Goal: Task Accomplishment & Management: Use online tool/utility

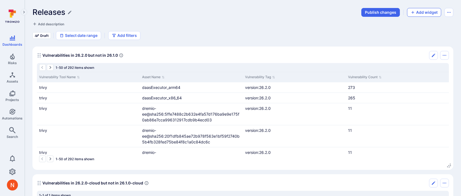
click at [416, 13] on button "Add widget" at bounding box center [424, 12] width 34 height 9
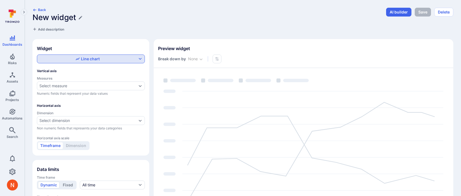
click at [100, 56] on div "Line chart" at bounding box center [87, 59] width 99 height 6
click at [48, 100] on div "Table" at bounding box center [49, 99] width 15 height 6
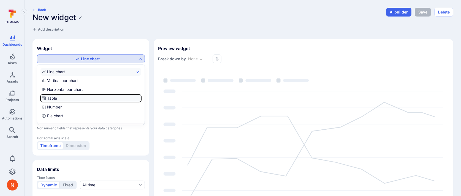
click at [140, 98] on input "Table" at bounding box center [140, 98] width 0 height 0
checkbox input "true"
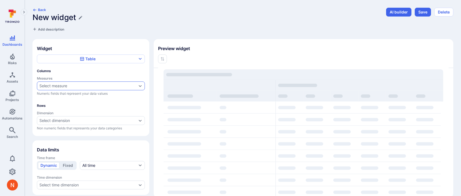
click at [58, 85] on div "Select measure" at bounding box center [53, 86] width 28 height 4
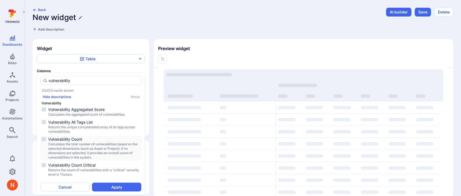
click at [61, 139] on span "Vulnerability Count" at bounding box center [94, 140] width 92 height 6
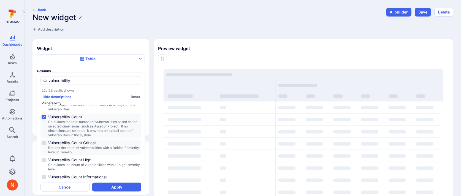
scroll to position [44, 0]
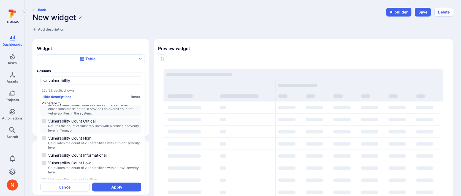
click at [94, 124] on span "Returns the count of vulnerabilities with a "critical" severity level in Tromzo." at bounding box center [94, 128] width 92 height 9
click at [93, 138] on span "Vulnerability Count High" at bounding box center [94, 138] width 92 height 6
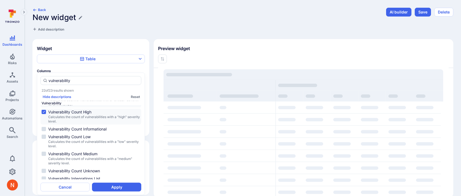
scroll to position [73, 0]
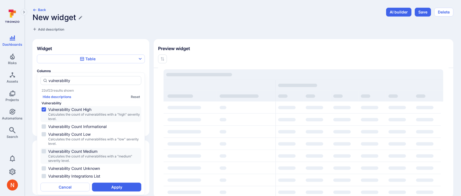
click at [94, 156] on span "Calculates the count of vulnerabilities with a "medium" severity level." at bounding box center [94, 158] width 92 height 9
click at [96, 137] on span "Calculates the count of vulnerabilities with a "low" severity level." at bounding box center [94, 141] width 92 height 9
type input "vulnerability"
click at [101, 188] on button "Apply" at bounding box center [116, 187] width 49 height 9
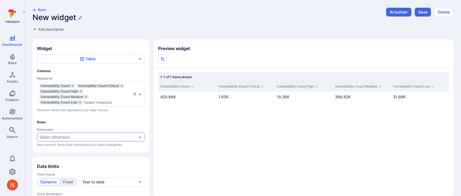
click at [65, 139] on div "Select dimension" at bounding box center [54, 137] width 31 height 4
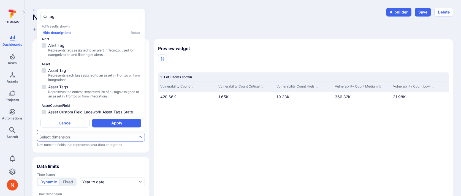
scroll to position [66, 0]
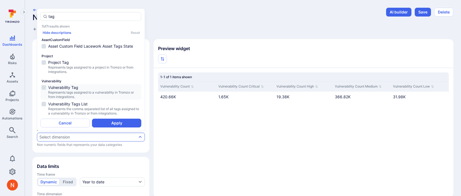
click at [69, 90] on span "Represents tags assigned to a vulnerability in Tromzo or from integrations." at bounding box center [94, 94] width 92 height 9
type input "tag"
click at [114, 125] on button "Apply" at bounding box center [116, 123] width 49 height 9
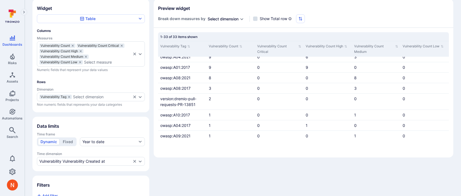
scroll to position [56, 0]
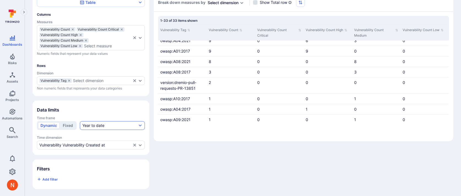
click at [90, 123] on div "Year to date" at bounding box center [93, 126] width 22 height 6
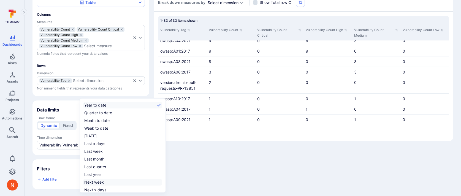
scroll to position [9, 0]
click at [89, 188] on div "All time" at bounding box center [90, 189] width 13 height 6
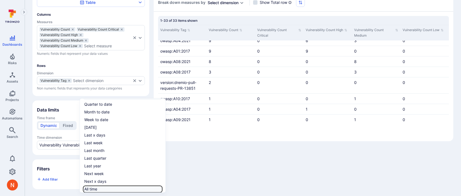
click at [161, 189] on input "All time" at bounding box center [161, 189] width 0 height 0
checkbox input "true"
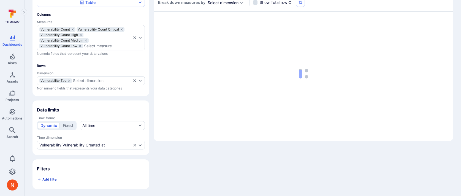
click at [56, 178] on span "Add filter" at bounding box center [49, 179] width 15 height 4
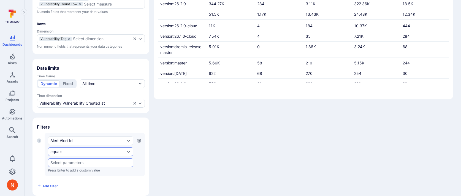
scroll to position [105, 0]
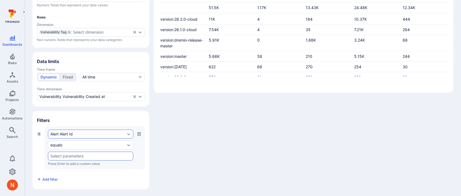
click at [77, 132] on div "Alert Alert Id" at bounding box center [87, 134] width 75 height 4
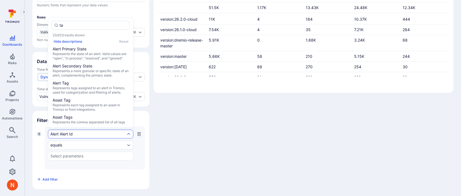
type input "tag"
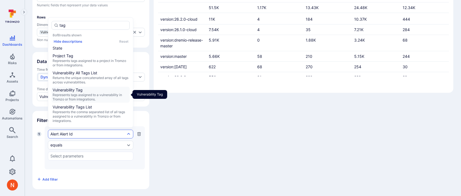
click at [83, 95] on span "Represents tags assigned to a vulnerability in Tromzo or from integrations." at bounding box center [91, 97] width 76 height 9
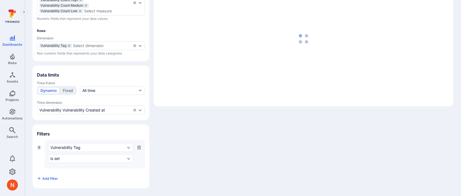
scroll to position [91, 0]
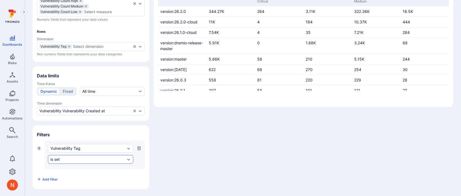
click at [70, 159] on div "is set" at bounding box center [87, 159] width 75 height 4
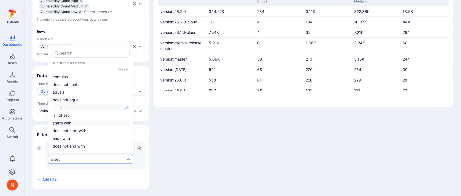
click at [64, 122] on li "starts with" at bounding box center [91, 123] width 78 height 7
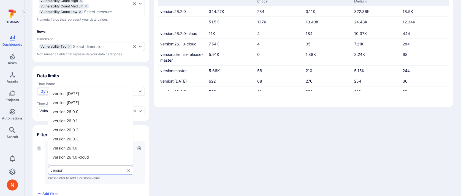
type input "version:"
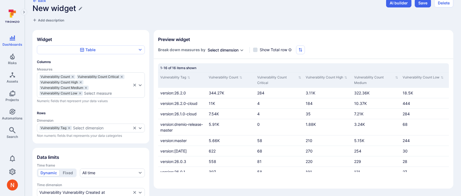
scroll to position [0, 0]
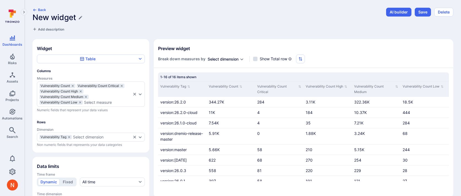
click at [71, 17] on h1 "New widget" at bounding box center [54, 17] width 44 height 9
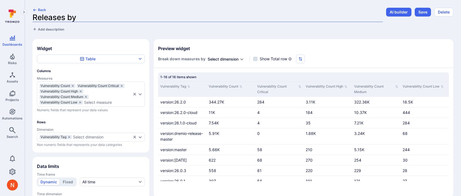
type input "Releases by"
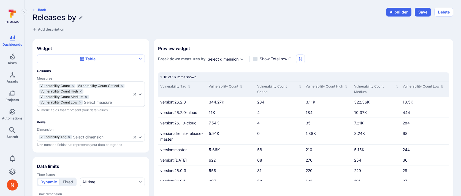
click at [75, 18] on h1 "Releases by" at bounding box center [54, 17] width 44 height 9
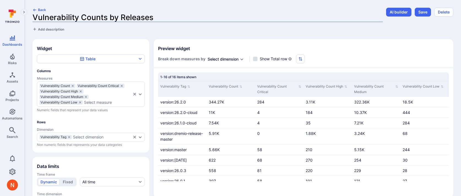
type input "Vulnerability Counts by Release"
click at [424, 12] on button "Save" at bounding box center [423, 12] width 16 height 9
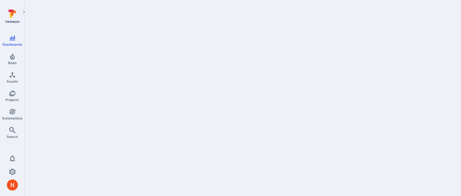
scroll to position [716, 0]
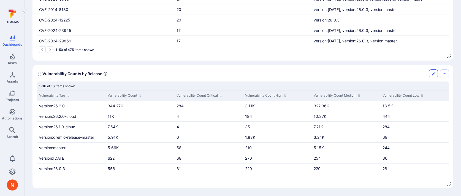
click at [431, 76] on button "Edit" at bounding box center [433, 73] width 9 height 9
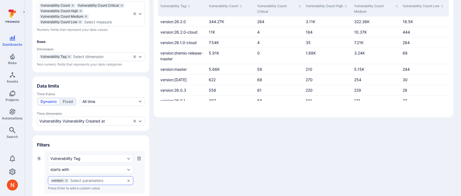
scroll to position [88, 0]
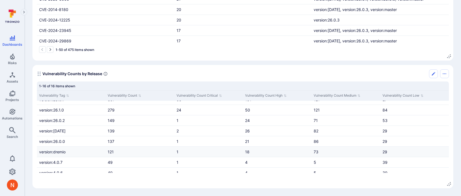
scroll to position [81, 0]
click at [8, 131] on link "Search" at bounding box center [12, 133] width 25 height 16
click at [432, 74] on icon "Edit" at bounding box center [433, 74] width 4 height 4
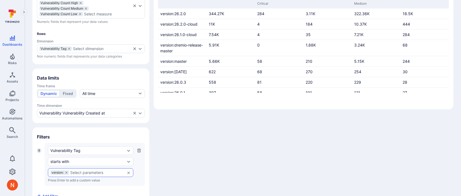
scroll to position [105, 0]
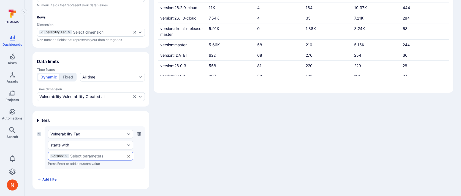
click at [52, 178] on span "Add filter" at bounding box center [49, 179] width 15 height 4
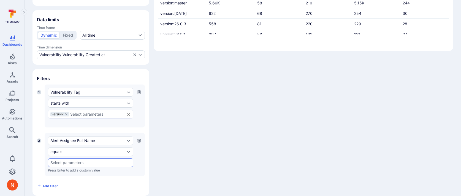
scroll to position [153, 0]
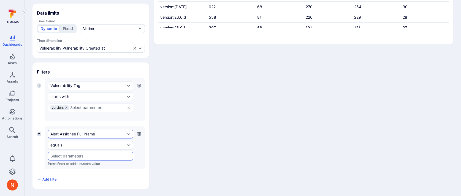
click at [66, 134] on div "Alert Assignee Full Name" at bounding box center [87, 134] width 75 height 4
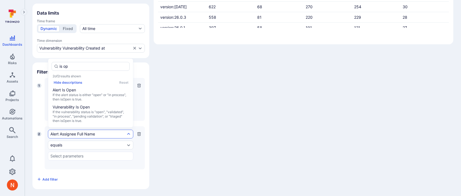
type input "is ope"
click at [75, 109] on span "Vulnerability Is Open" at bounding box center [91, 107] width 76 height 6
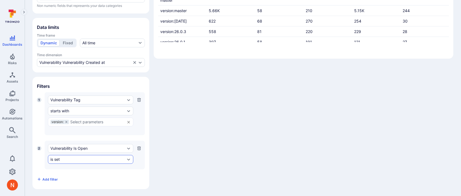
click at [64, 161] on div "is set" at bounding box center [87, 159] width 75 height 4
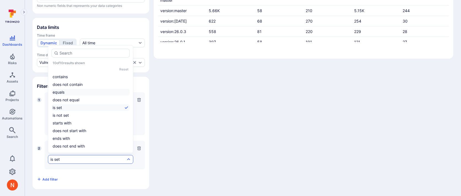
click at [72, 94] on li "equals" at bounding box center [91, 92] width 78 height 7
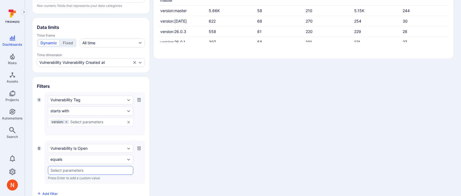
click at [59, 169] on input "text" at bounding box center [90, 170] width 80 height 4
click at [61, 149] on li "True" at bounding box center [90, 149] width 85 height 9
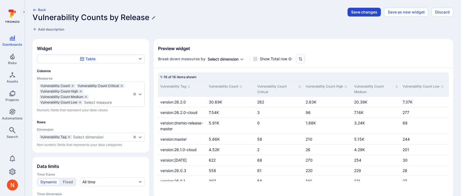
click at [362, 12] on button "Save changes" at bounding box center [364, 12] width 33 height 9
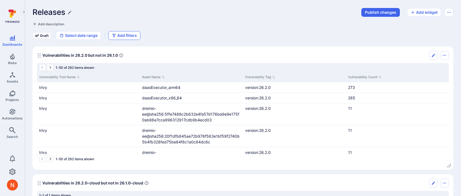
click at [111, 38] on button "Add filters" at bounding box center [124, 35] width 32 height 9
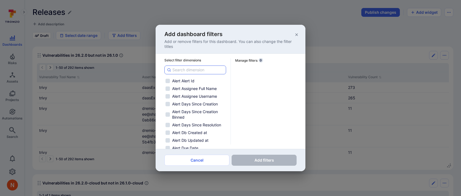
click at [189, 70] on input at bounding box center [197, 70] width 51 height 6
type input "v"
checkbox input "false"
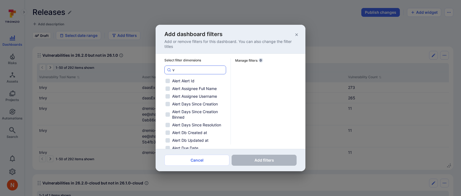
checkbox input "false"
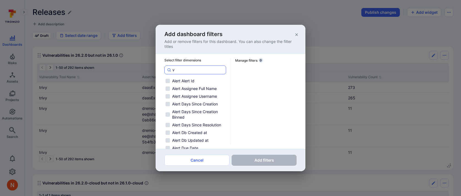
checkbox input "false"
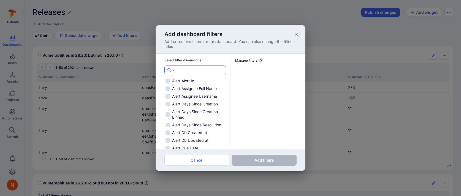
checkbox input "false"
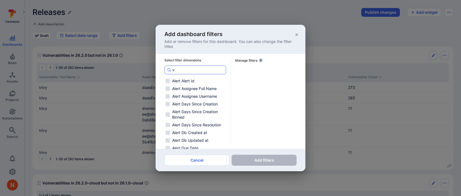
checkbox input "false"
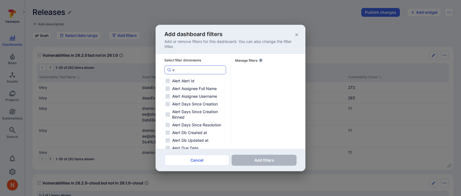
checkbox input "false"
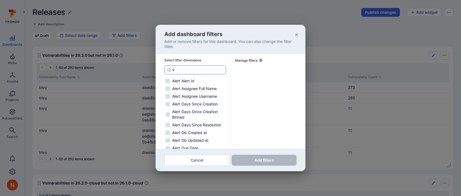
checkbox input "false"
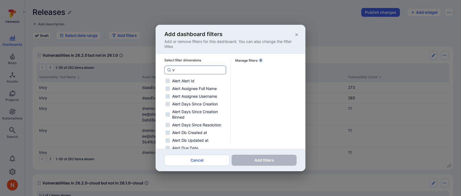
checkbox input "false"
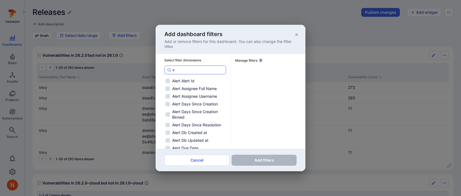
checkbox input "false"
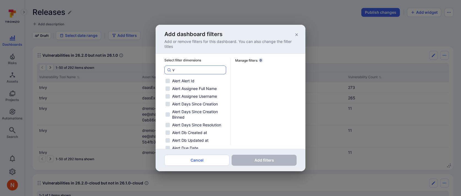
checkbox input "false"
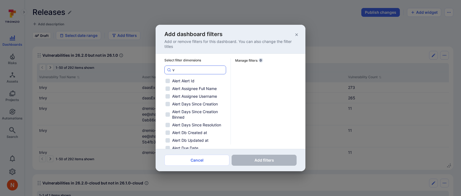
checkbox input "false"
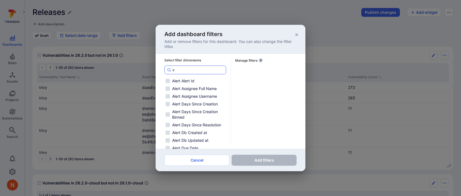
checkbox input "false"
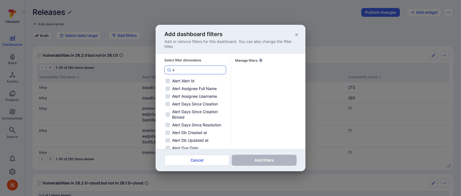
checkbox input "false"
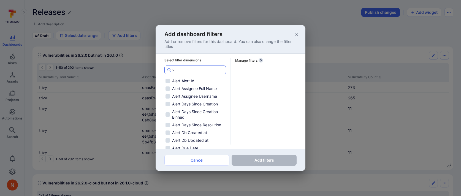
checkbox input "false"
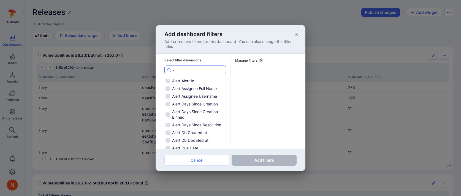
checkbox input "false"
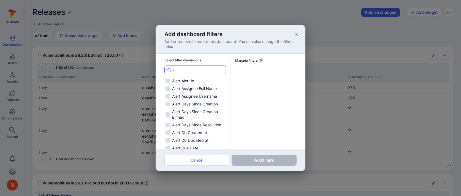
checkbox input "false"
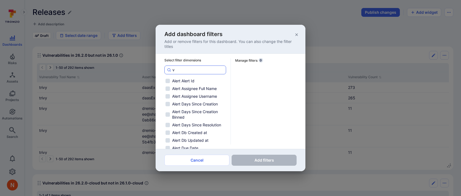
checkbox input "false"
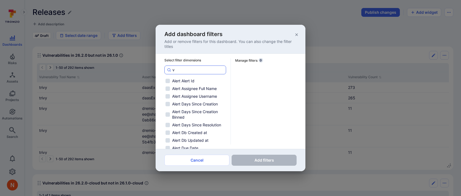
checkbox input "false"
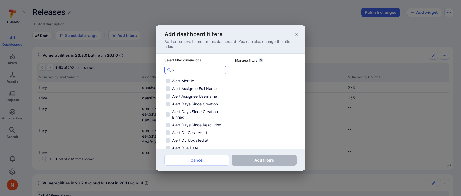
checkbox input "false"
type input "vu"
checkbox input "false"
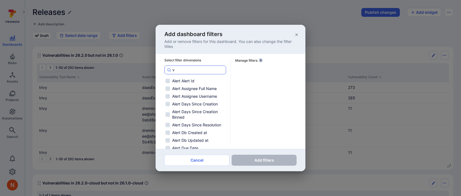
checkbox input "false"
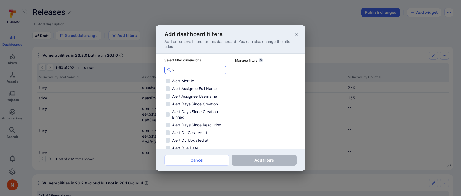
checkbox input "false"
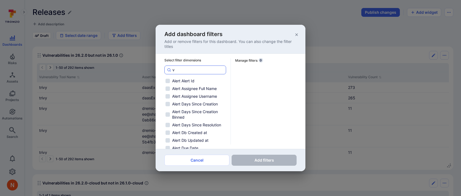
checkbox input "false"
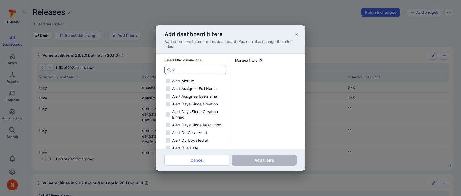
checkbox input "false"
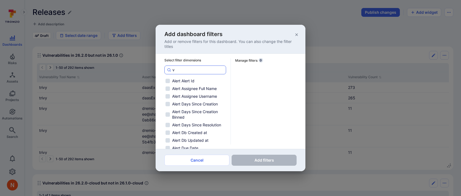
checkbox input "false"
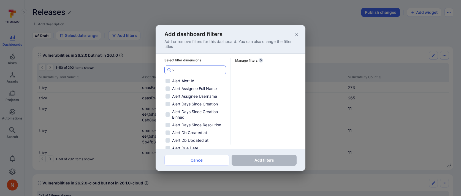
checkbox input "false"
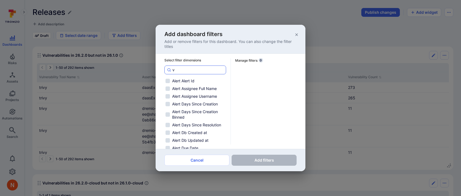
checkbox input "false"
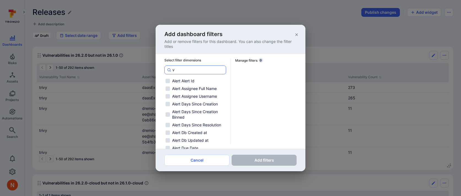
checkbox input "false"
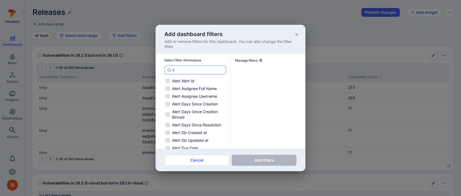
checkbox input "false"
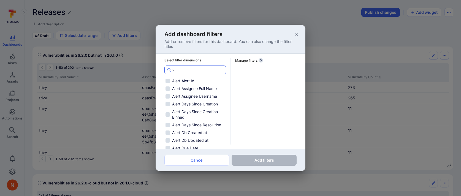
checkbox input "false"
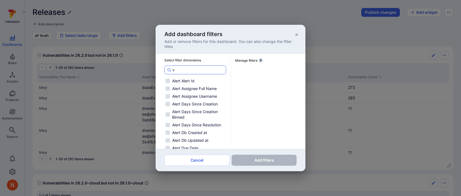
checkbox input "false"
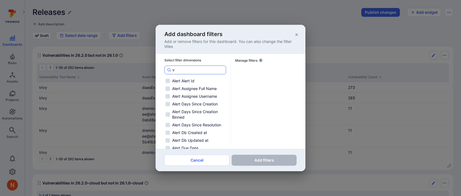
checkbox input "false"
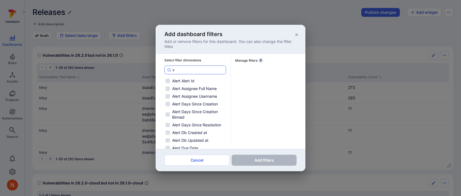
checkbox input "false"
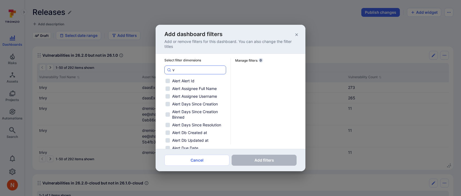
checkbox input "false"
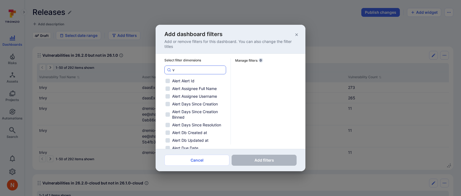
checkbox input "false"
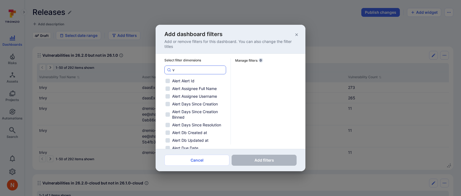
checkbox input "false"
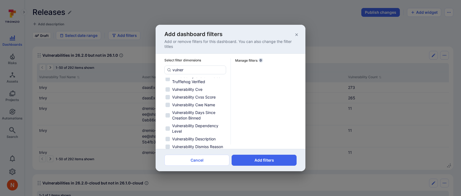
scroll to position [289, 0]
type input "vulnerability"
checkbox input "false"
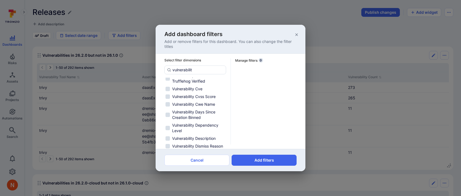
checkbox input "false"
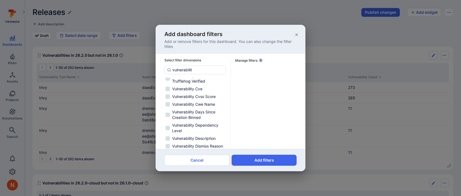
checkbox input "false"
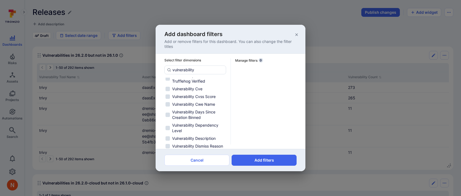
checkbox input "false"
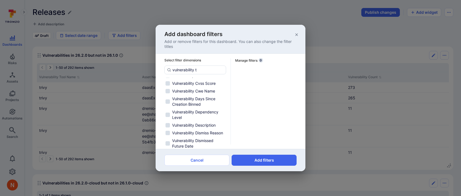
scroll to position [0, 0]
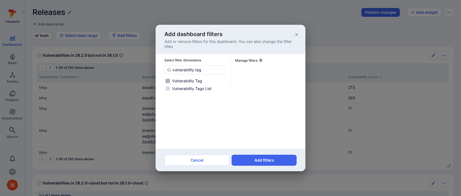
click at [207, 80] on label "Vulnerability Tag" at bounding box center [195, 81] width 62 height 7
click at [170, 80] on input "Vulnerability Tag" at bounding box center [168, 81] width 4 height 4
click at [244, 159] on button "Add filters" at bounding box center [264, 160] width 65 height 11
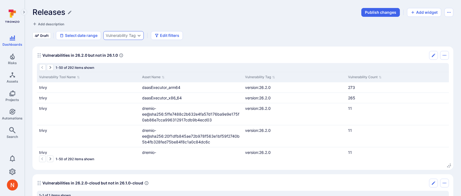
click at [130, 37] on div "Vulnerability Tag" at bounding box center [121, 35] width 30 height 4
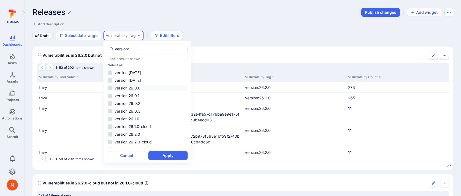
click at [138, 88] on li "version:26.0.0" at bounding box center [147, 88] width 81 height 7
click at [135, 87] on li "version:26.0.0" at bounding box center [147, 88] width 81 height 7
click at [135, 94] on li "version:26.0.1" at bounding box center [147, 96] width 81 height 7
click at [135, 103] on li "version:26.0.2" at bounding box center [147, 103] width 81 height 7
click at [135, 109] on li "version:26.0.3" at bounding box center [147, 111] width 81 height 7
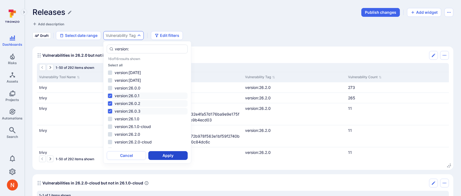
click at [164, 153] on button "Apply" at bounding box center [167, 155] width 39 height 9
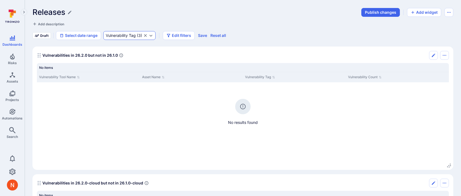
click at [127, 35] on div "Vulnerability Tag" at bounding box center [121, 35] width 30 height 4
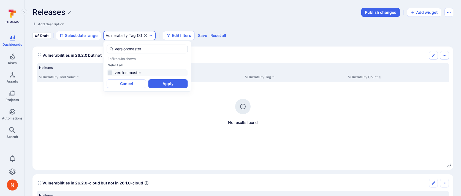
click at [138, 71] on li "version:master" at bounding box center [147, 72] width 81 height 7
click at [156, 83] on button "Apply" at bounding box center [167, 83] width 39 height 9
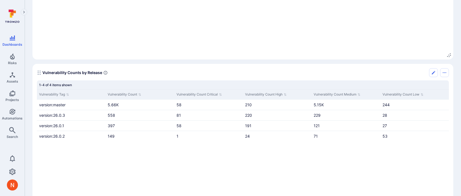
scroll to position [631, 0]
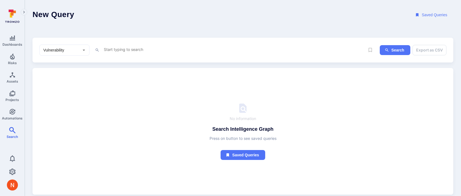
click at [121, 46] on textarea "Intelligence Graph search area" at bounding box center [234, 49] width 262 height 7
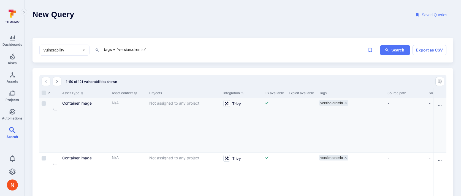
type textarea "tags = "version:dremio""
click at [14, 107] on link "Automations" at bounding box center [12, 114] width 25 height 16
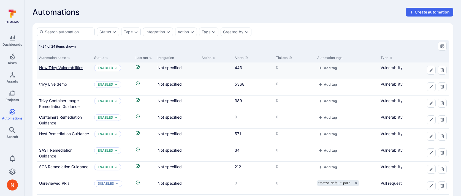
click at [66, 67] on link "New Trivy Vulnerabilities" at bounding box center [61, 67] width 44 height 5
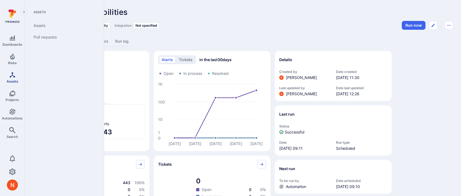
click at [13, 77] on icon "Assets" at bounding box center [12, 74] width 5 height 5
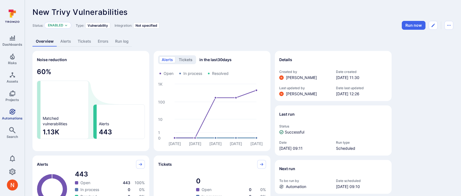
click at [11, 113] on icon "Automations" at bounding box center [12, 112] width 6 height 6
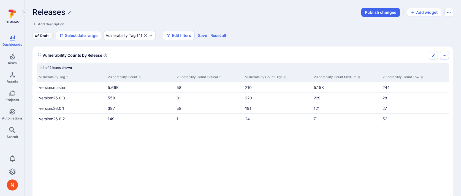
click at [84, 142] on div "Vulnerability Tag Vulnerability Count Vulnerability Count Critical Vulnerabilit…" at bounding box center [243, 129] width 412 height 115
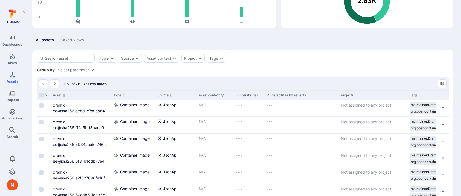
scroll to position [72, 0]
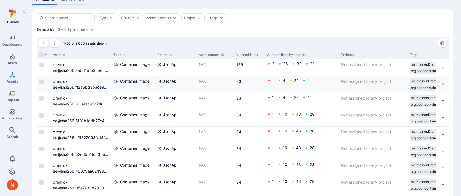
scroll to position [0, 4]
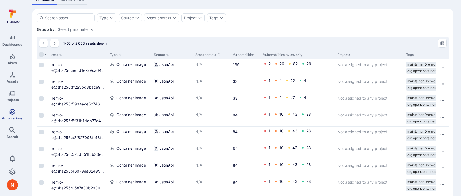
click at [11, 117] on span "Automations" at bounding box center [12, 118] width 21 height 4
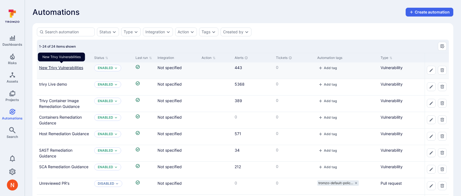
click at [65, 69] on link "New Trivy Vulnerabilities" at bounding box center [61, 67] width 44 height 5
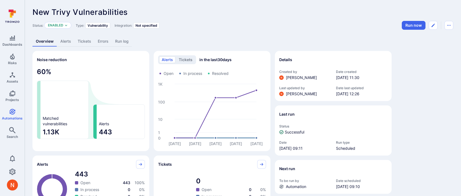
click at [150, 76] on div "Noise reduction 60 % Matched vulnerabilities 1.13K Alerts 443 alerts tickets in…" at bounding box center [151, 101] width 238 height 100
click at [191, 28] on div "Status: Enabled Type: Vulnerability Integration: Not specified Run now" at bounding box center [242, 25] width 421 height 9
click at [217, 36] on div "Overview Alerts Tickets Errors Run log" at bounding box center [242, 41] width 421 height 10
click at [68, 41] on link "Alerts" at bounding box center [65, 41] width 17 height 10
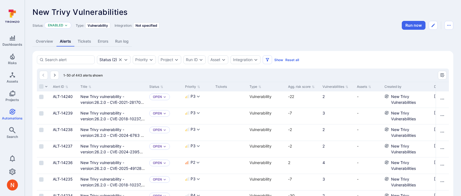
click at [40, 41] on link "Overview" at bounding box center [44, 41] width 24 height 10
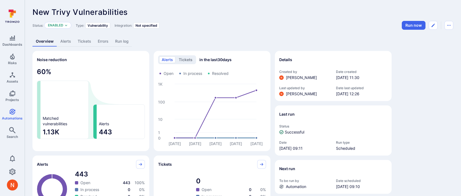
click at [123, 40] on link "Run log" at bounding box center [122, 41] width 20 height 10
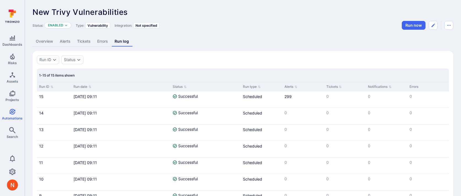
click at [63, 42] on link "Alerts" at bounding box center [64, 41] width 17 height 10
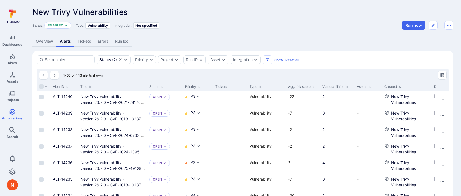
scroll to position [1, 0]
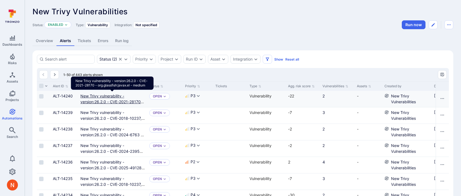
click at [109, 96] on link "New Trivy vulnerability - version:26.2.0 - CVE-2021-28170 - org.glassfish:javax…" at bounding box center [112, 102] width 64 height 16
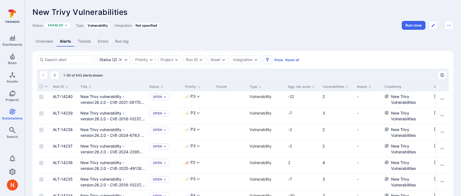
click at [42, 41] on link "Overview" at bounding box center [44, 41] width 24 height 10
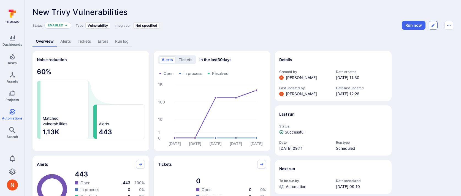
click at [435, 21] on button "Edit automation" at bounding box center [433, 25] width 9 height 9
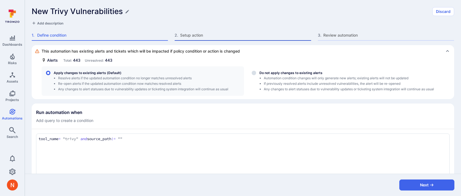
click at [205, 38] on div "2 . Setup action" at bounding box center [243, 36] width 136 height 8
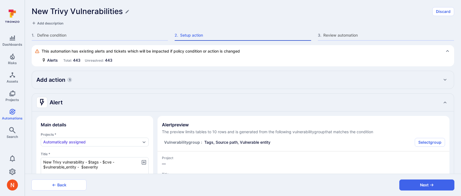
type textarea "x"
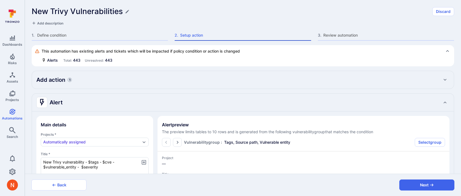
type textarea "x"
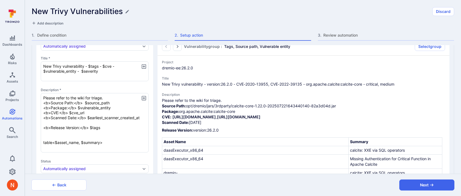
scroll to position [94, 0]
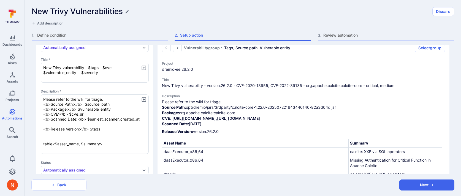
drag, startPoint x: 104, startPoint y: 74, endPoint x: 28, endPoint y: 62, distance: 76.0
click at [28, 62] on div "This automation has existing alerts and tickets which will be impacted if polic…" at bounding box center [243, 109] width 436 height 129
click at [28, 58] on div "This automation has existing alerts and tickets which will be impacted if polic…" at bounding box center [243, 109] width 436 height 129
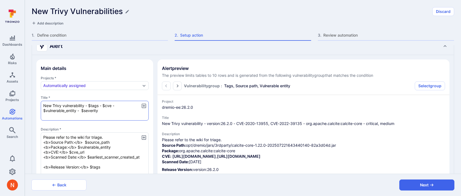
scroll to position [0, 0]
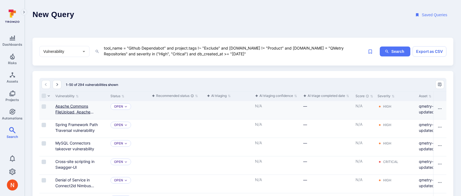
click at [81, 106] on link "Apache Commons FileUpload, Apache Commons FileUpload: FileUpload DoS via part h…" at bounding box center [76, 118] width 42 height 28
drag, startPoint x: 229, startPoint y: 52, endPoint x: 97, endPoint y: 50, distance: 131.4
click at [97, 50] on div "tool_name = "Github Dependabot" and project.tags !~ "Exclude" and project.name …" at bounding box center [230, 52] width 270 height 14
paste textarea "Intelligence Graph search area"
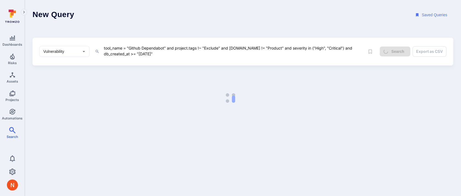
type textarea "tool_name = "Github Dependabot" and project.tags !~ "Exclude" and project.name …"
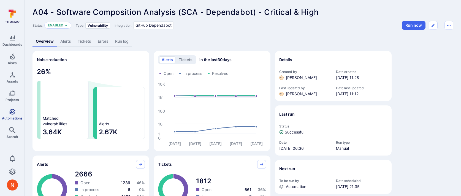
click at [9, 117] on span "Automations" at bounding box center [12, 118] width 21 height 4
